Goal: Task Accomplishment & Management: Complete application form

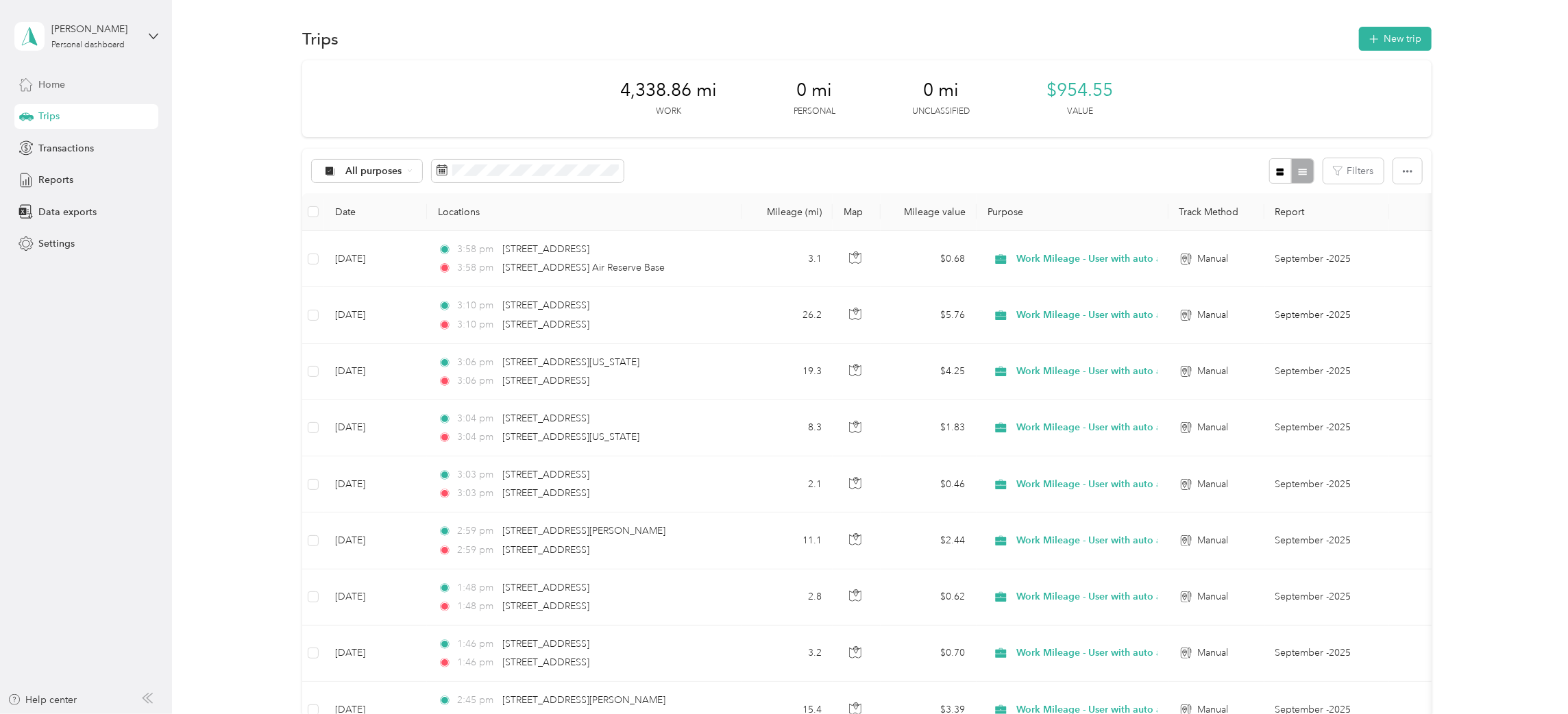
drag, startPoint x: 48, startPoint y: 81, endPoint x: 139, endPoint y: 89, distance: 91.4
click at [48, 81] on span "Home" at bounding box center [52, 85] width 27 height 15
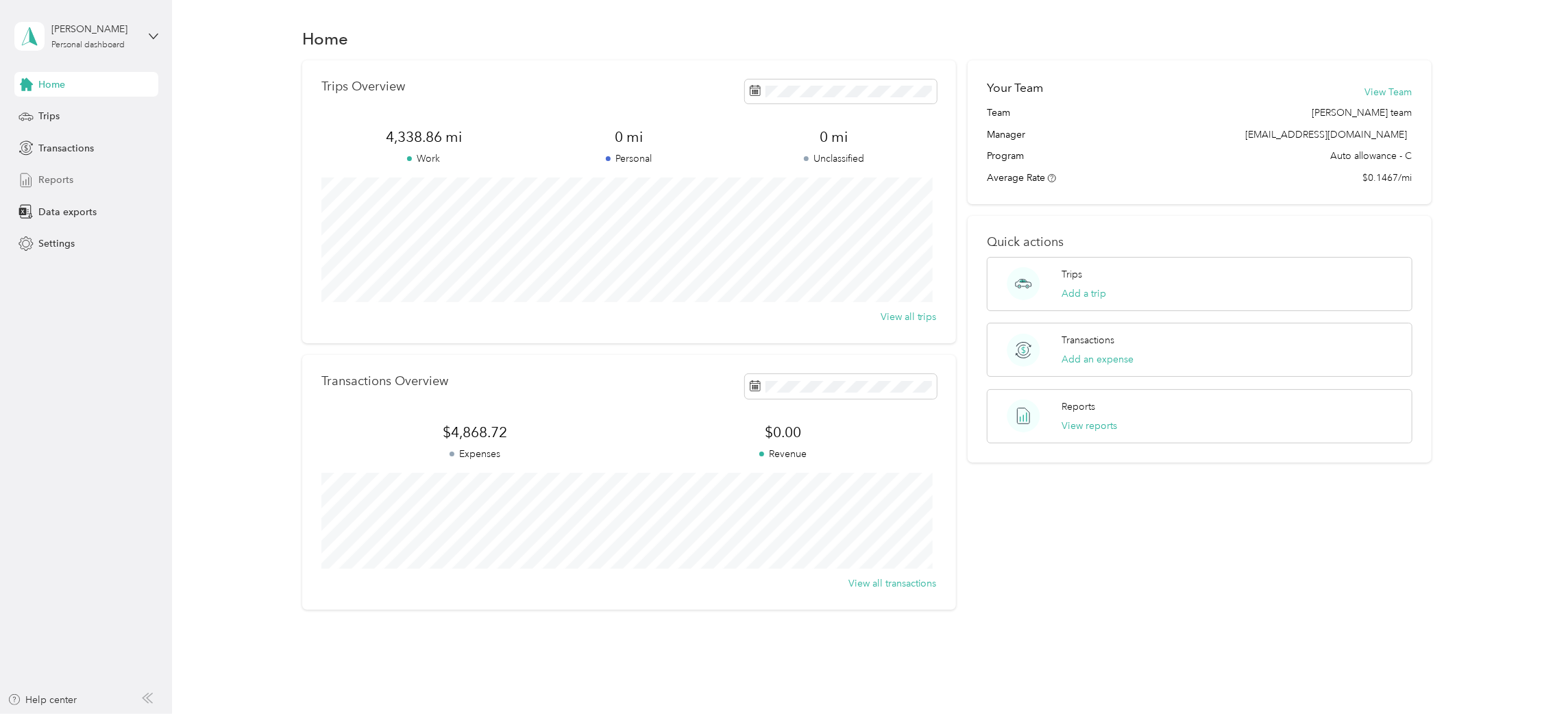
click at [54, 181] on span "Reports" at bounding box center [56, 180] width 35 height 15
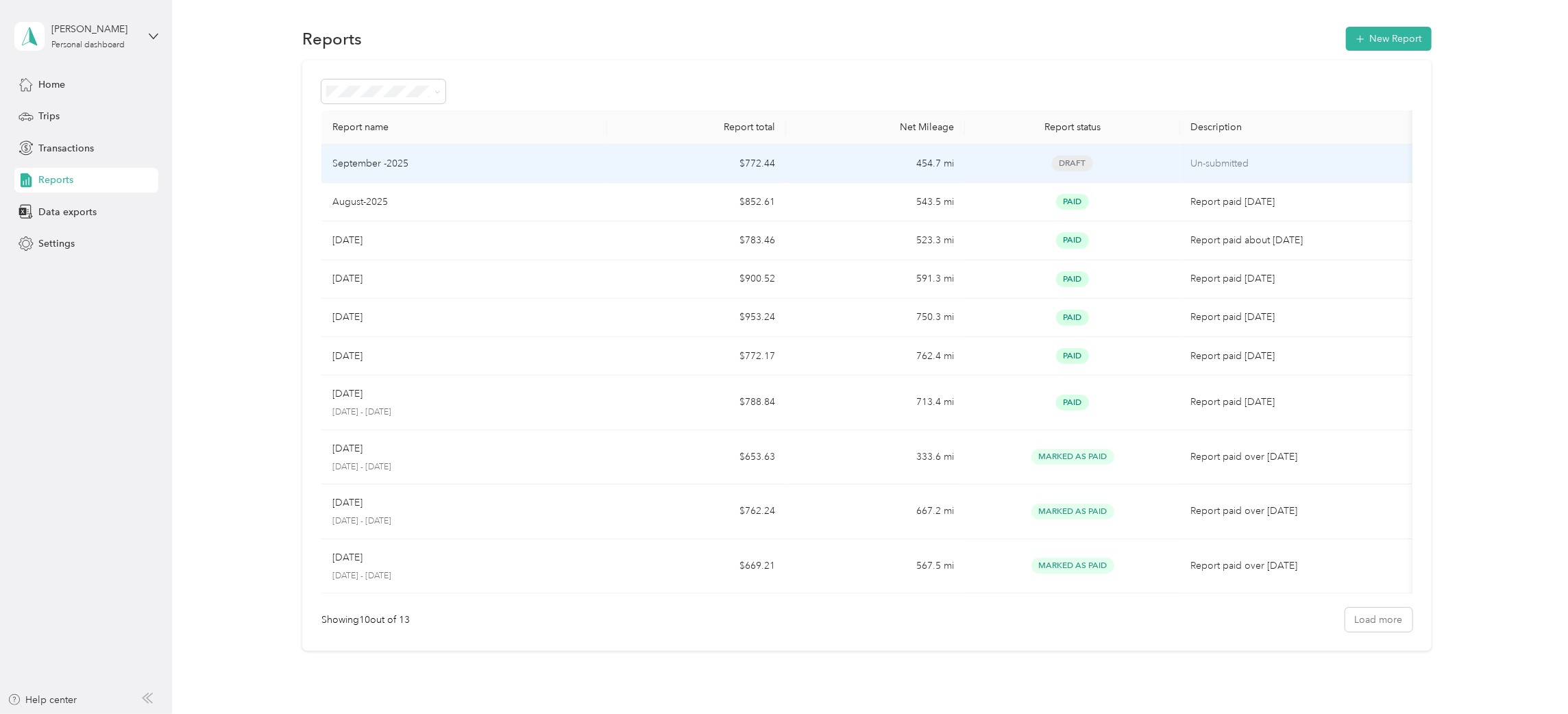
click at [577, 174] on td "September -2025" at bounding box center [464, 164] width 286 height 39
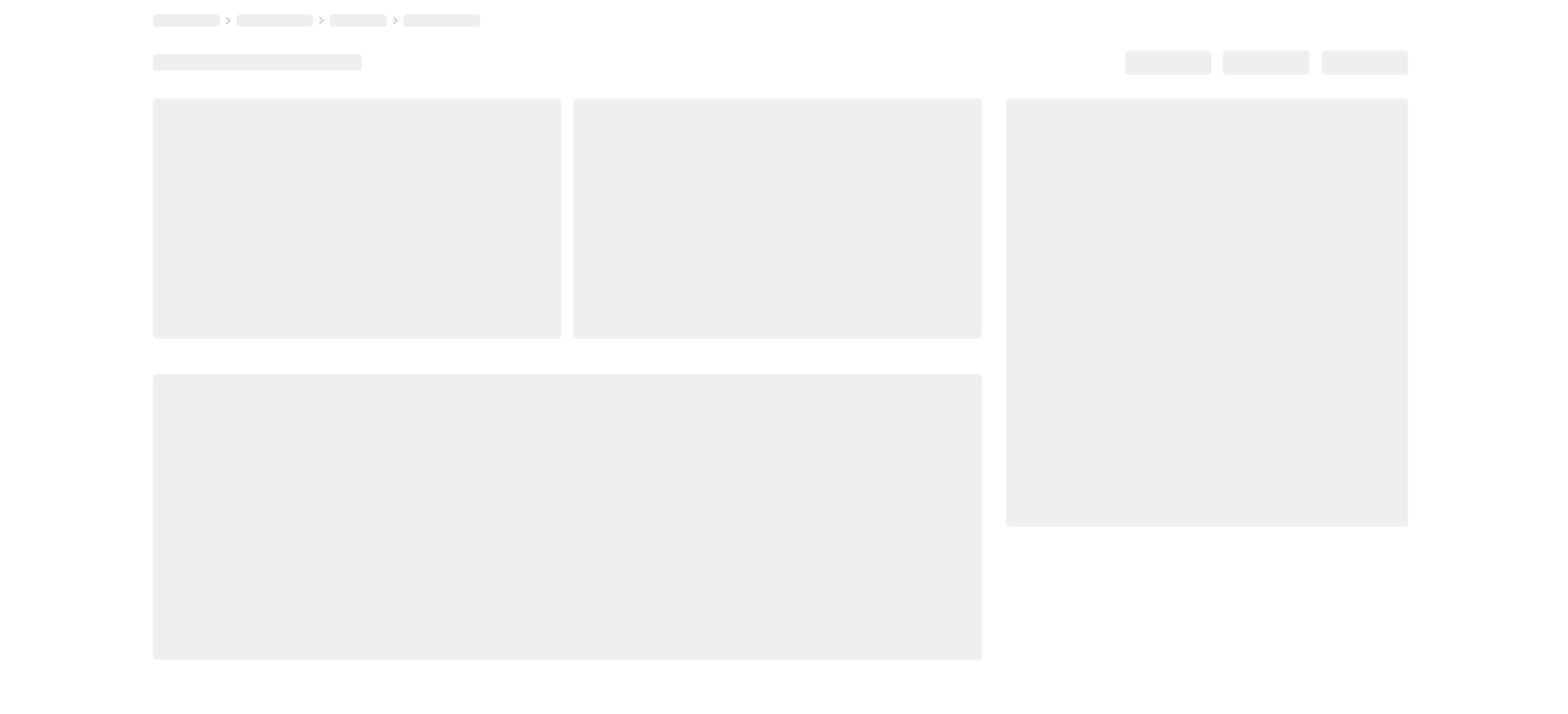
click at [577, 174] on div at bounding box center [777, 218] width 409 height 239
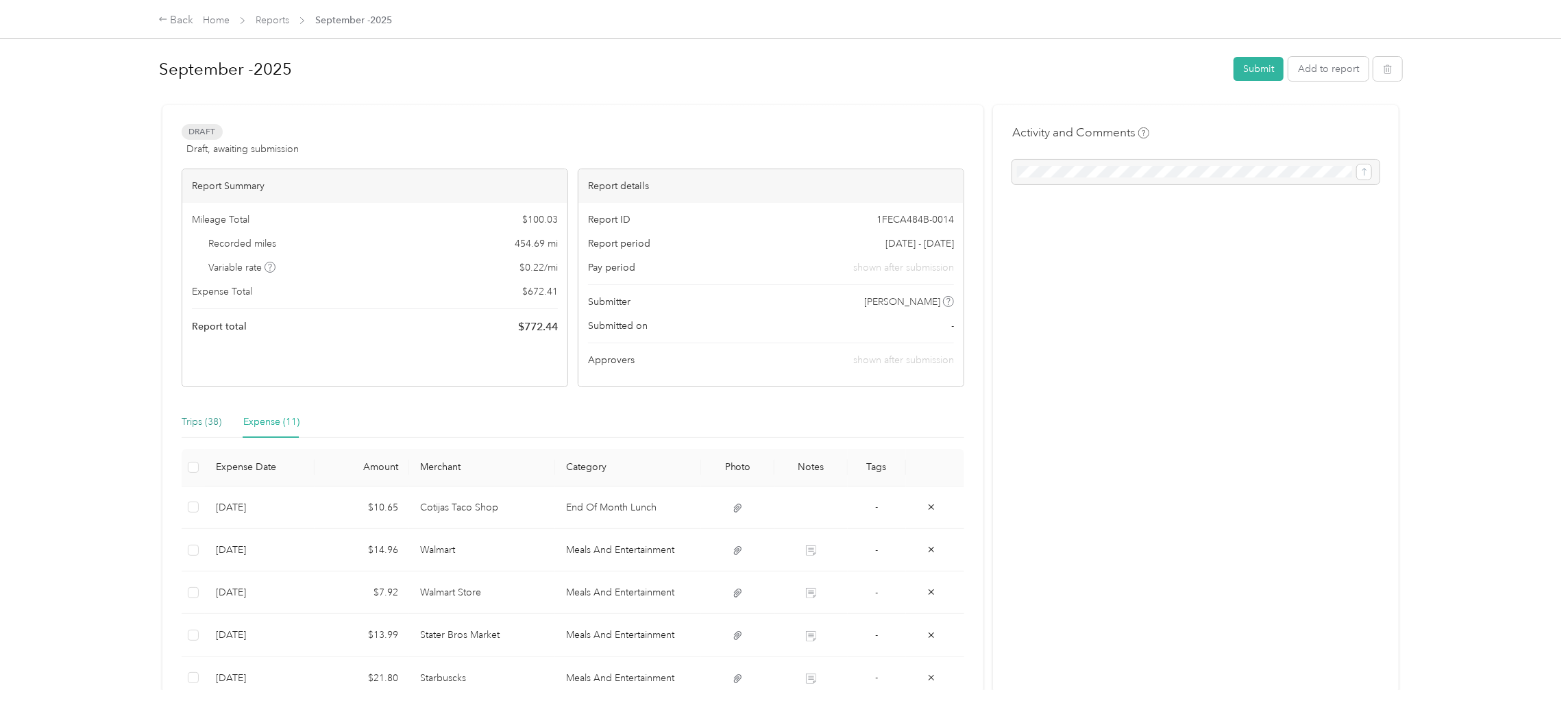
click at [191, 421] on div "Trips (38)" at bounding box center [201, 421] width 40 height 15
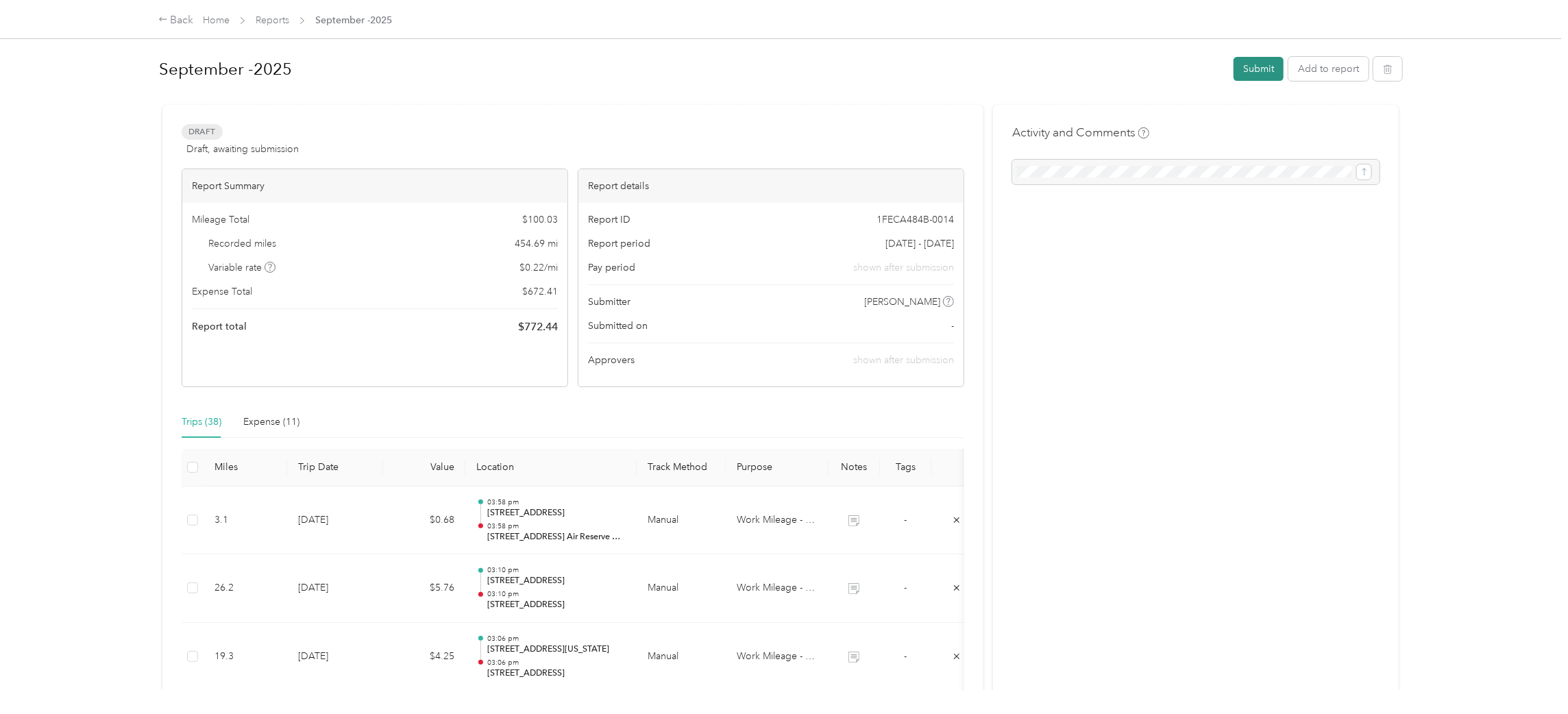
click at [1251, 65] on button "Submit" at bounding box center [1258, 69] width 50 height 24
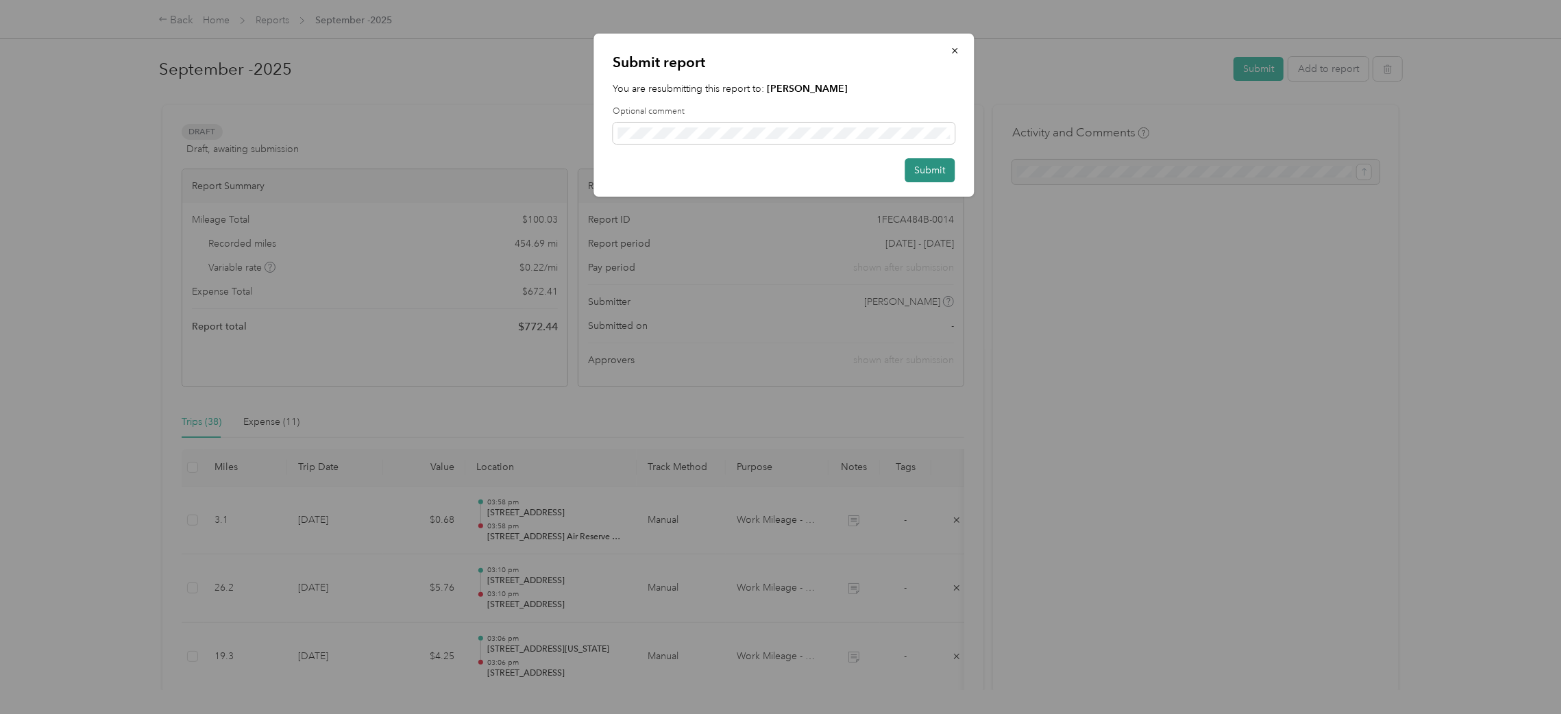
click at [924, 167] on button "Submit" at bounding box center [930, 170] width 50 height 24
